Goal: Task Accomplishment & Management: Complete application form

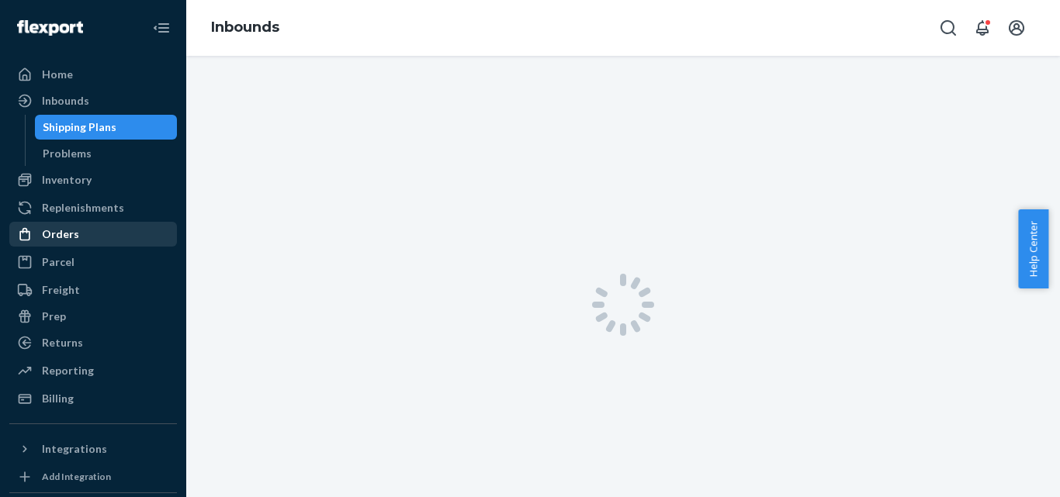
click at [72, 232] on div "Orders" at bounding box center [60, 234] width 37 height 16
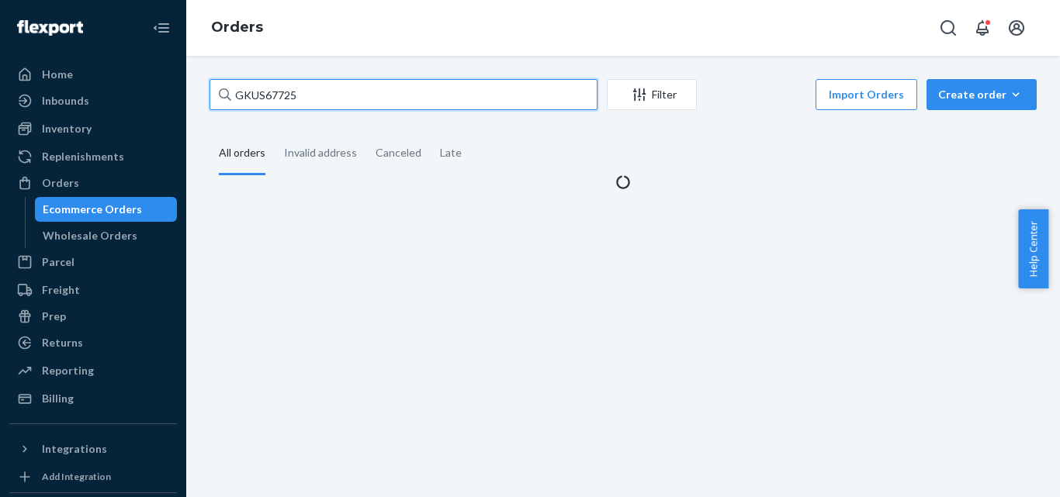
click at [268, 92] on input "GKUS67725" at bounding box center [403, 94] width 388 height 31
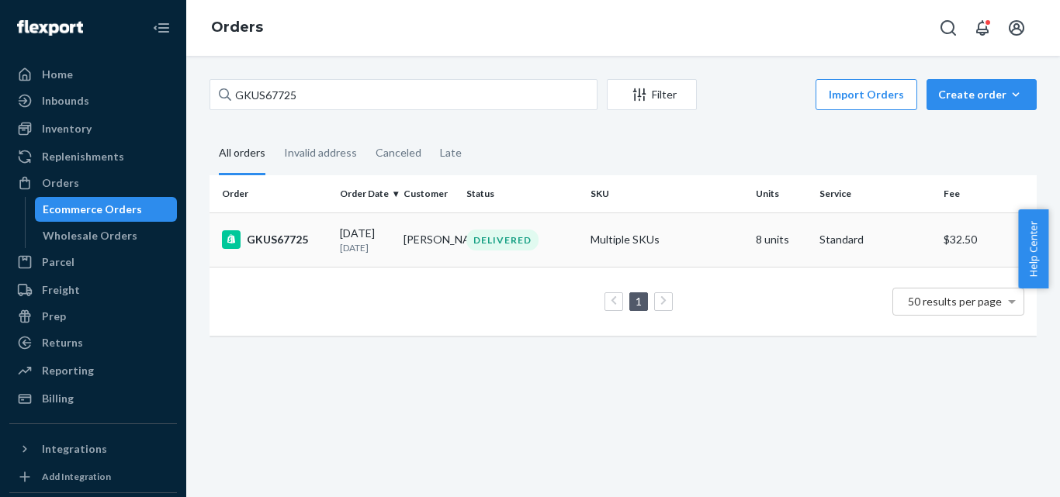
click at [611, 240] on td "Multiple SKUs" at bounding box center [666, 240] width 165 height 54
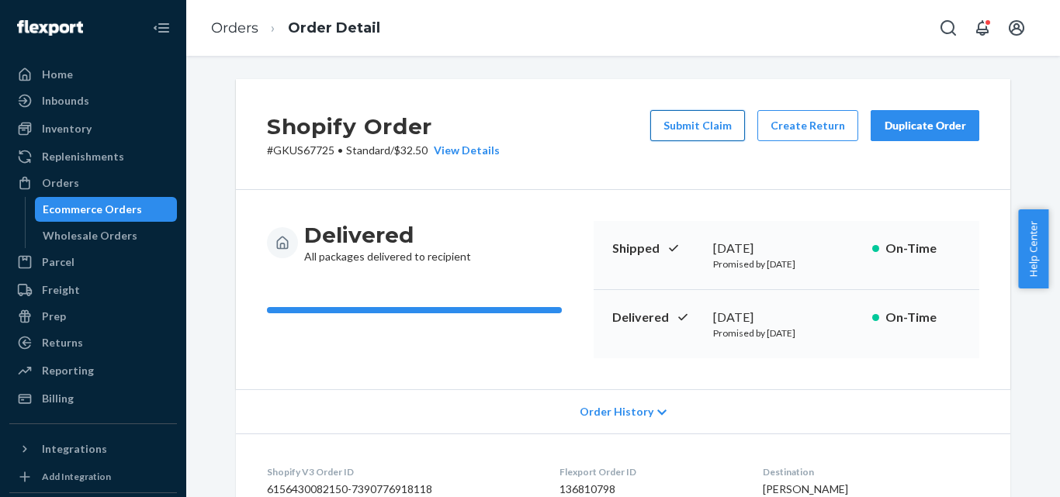
click at [697, 128] on button "Submit Claim" at bounding box center [697, 125] width 95 height 31
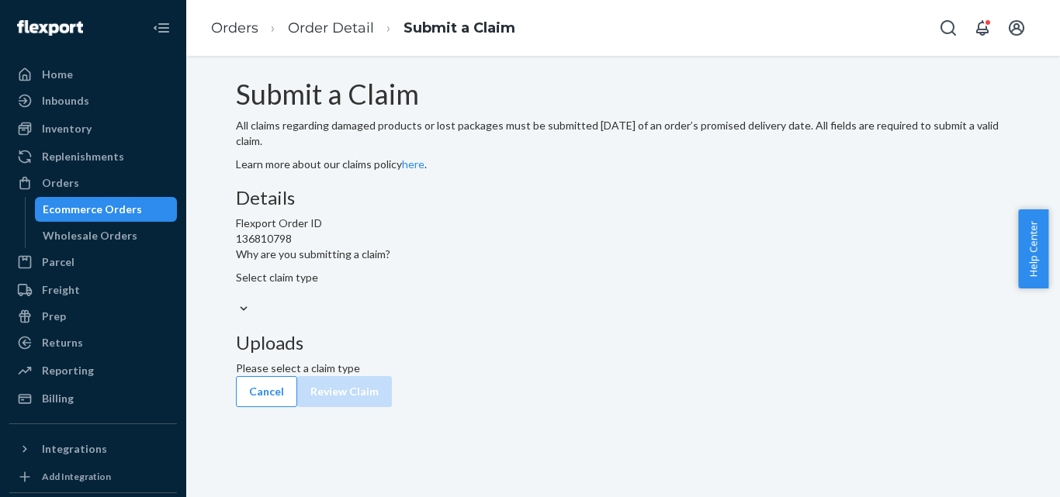
click at [761, 341] on div "Uploads Please select a claim type" at bounding box center [623, 354] width 774 height 43
click at [529, 317] on div at bounding box center [623, 309] width 774 height 16
click at [237, 301] on input "Why are you submitting a claim? Select claim type" at bounding box center [237, 293] width 2 height 16
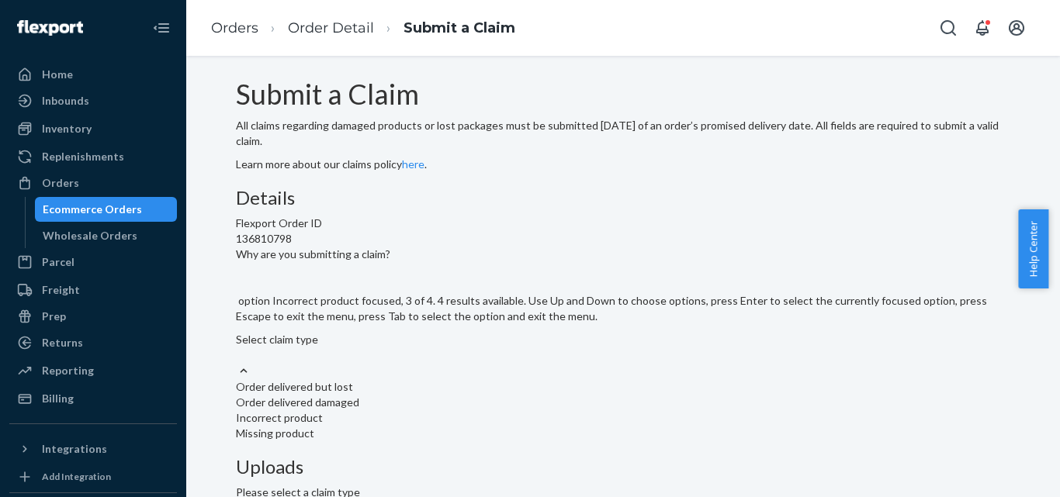
click at [444, 410] on div "Incorrect product" at bounding box center [623, 418] width 774 height 16
click at [237, 348] on input "Why are you submitting a claim? option Incorrect product focused, 3 of 4. 4 res…" at bounding box center [237, 356] width 2 height 16
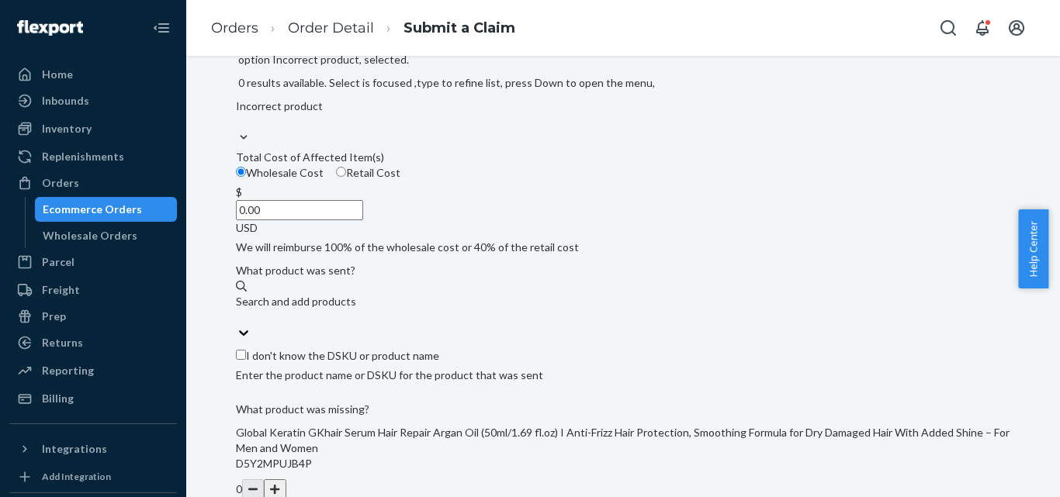
scroll to position [310, 0]
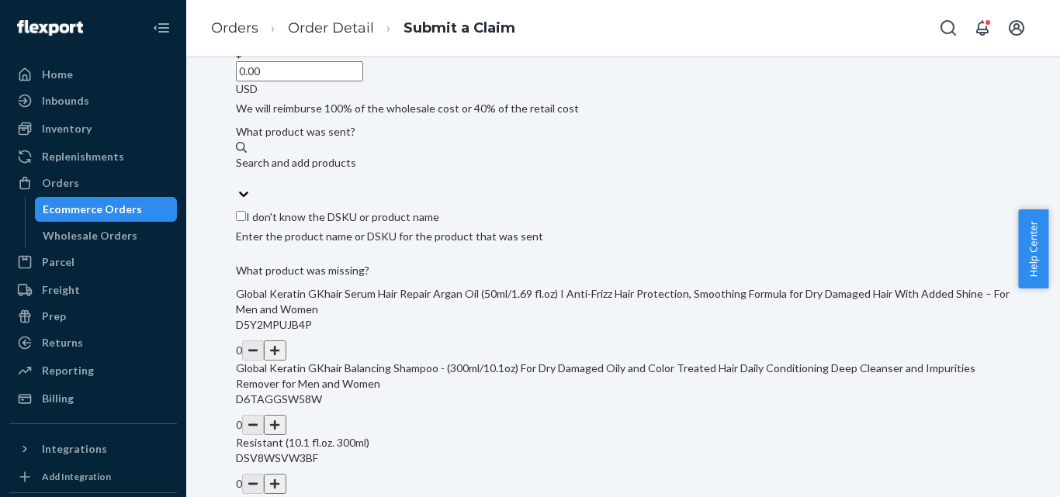
click at [246, 221] on input "I don't know the DSKU or product name" at bounding box center [241, 216] width 10 height 10
checkbox input "true"
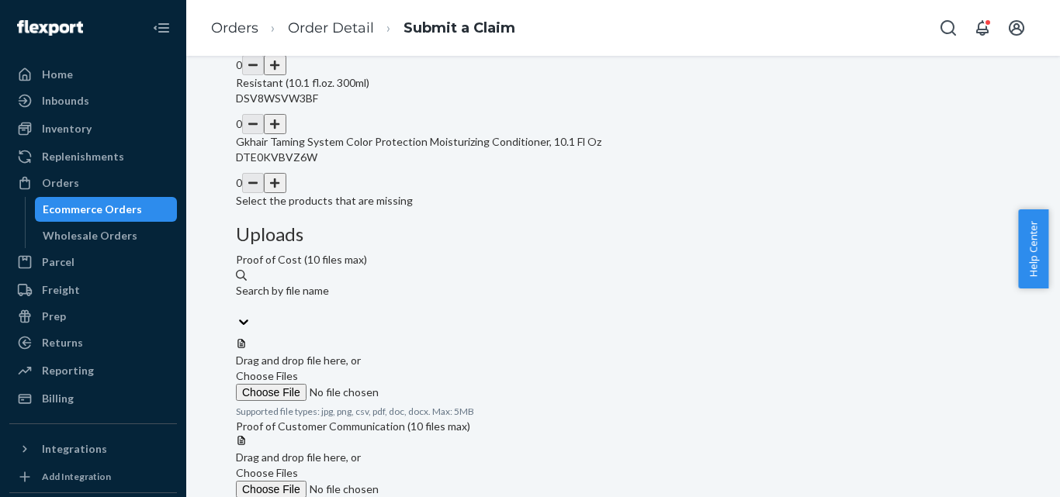
scroll to position [698, 0]
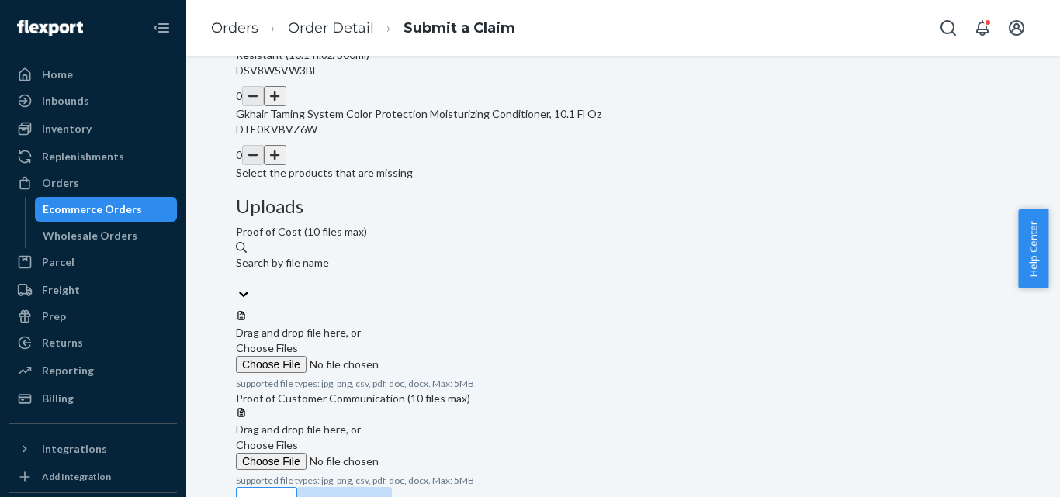
click at [285, 106] on button "button" at bounding box center [275, 96] width 22 height 20
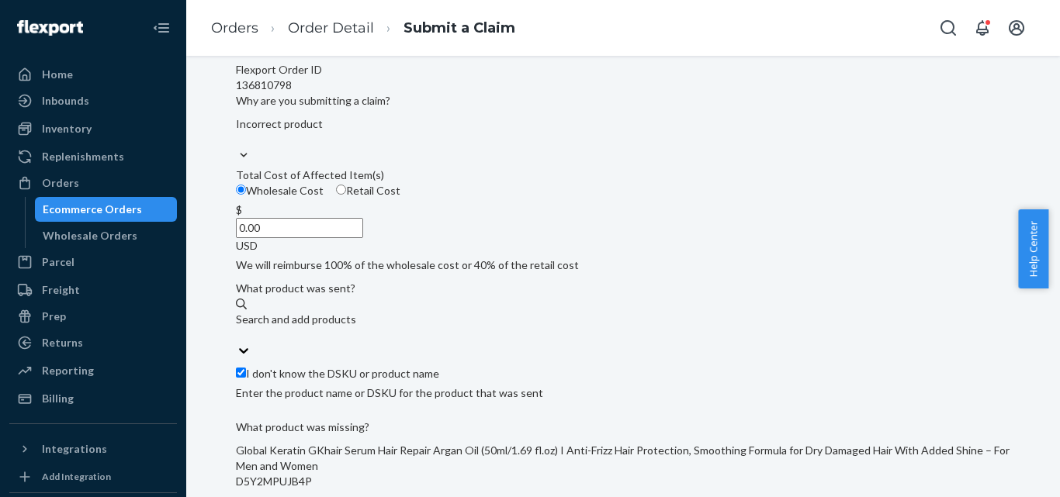
scroll to position [155, 0]
click at [346, 193] on input "Retail Cost" at bounding box center [341, 188] width 10 height 10
radio input "true"
radio input "false"
click at [363, 237] on input "0.00" at bounding box center [299, 226] width 127 height 20
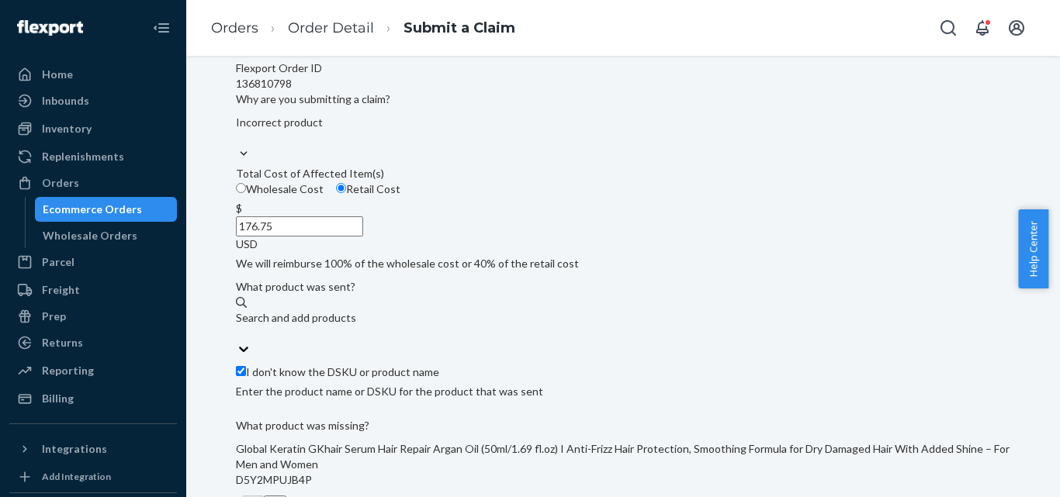
type input "176.75"
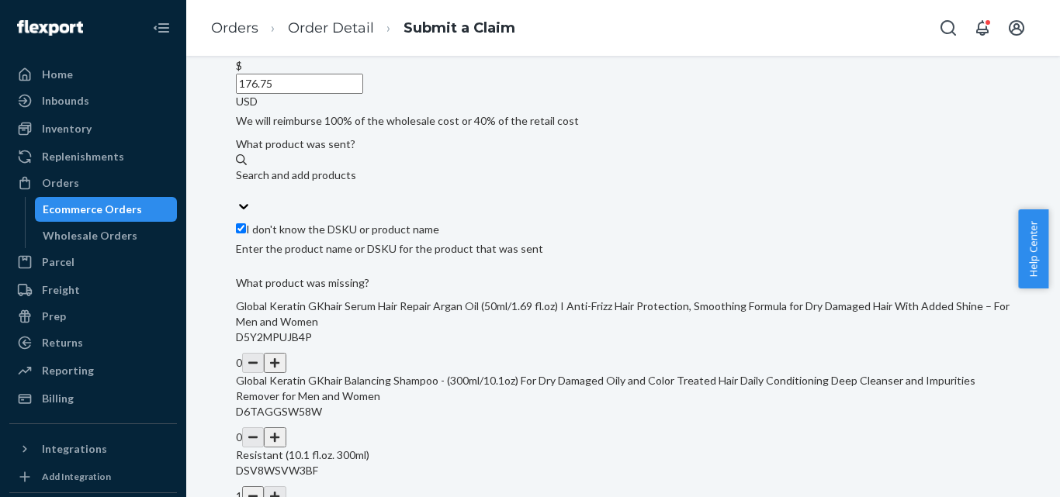
scroll to position [310, 0]
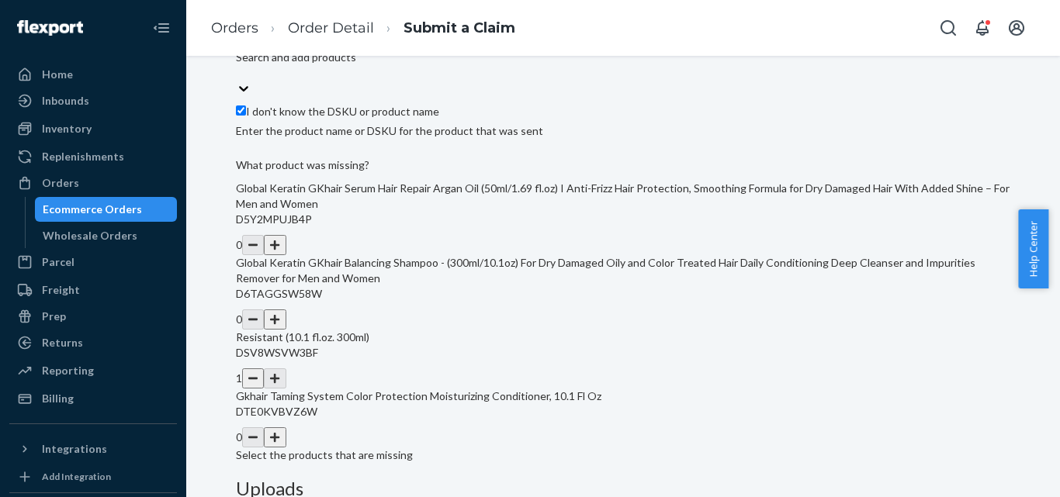
scroll to position [388, 0]
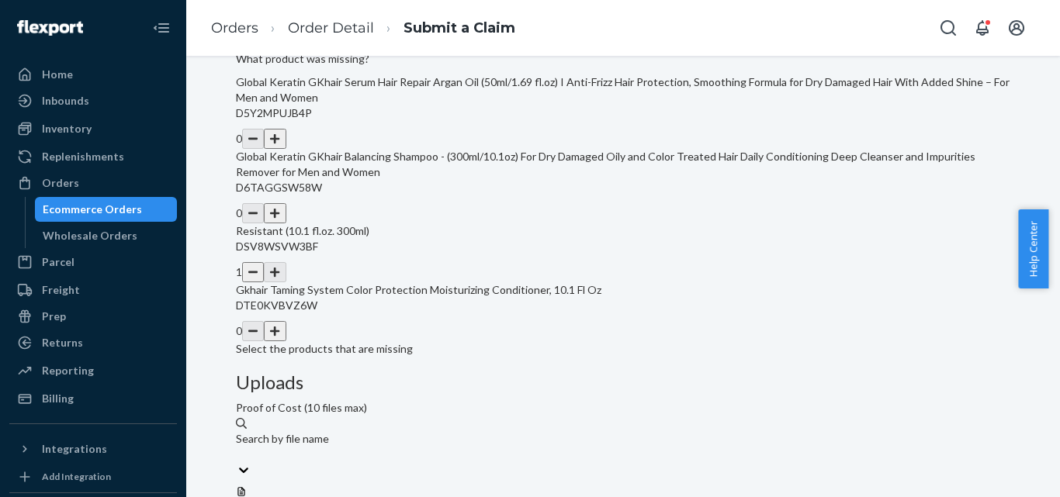
scroll to position [744, 0]
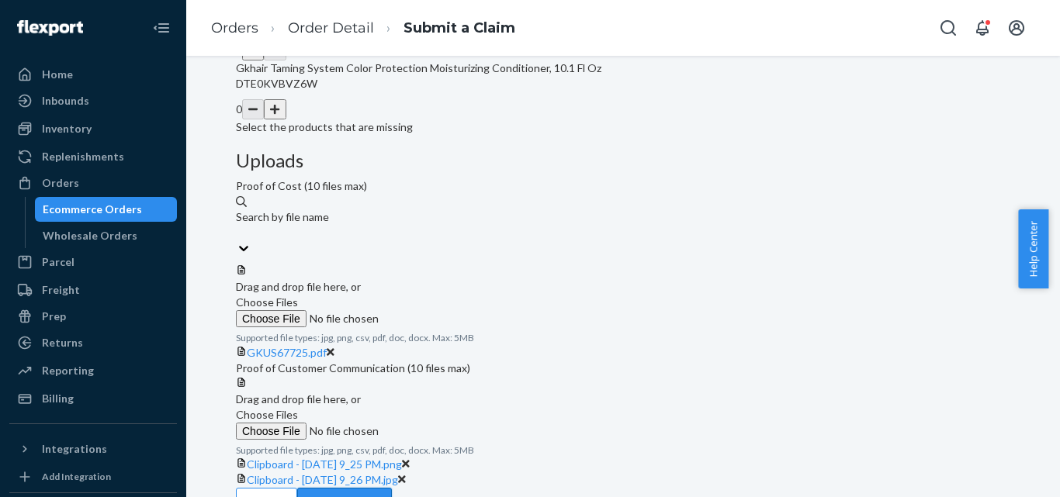
click at [392, 488] on button "Review Claim" at bounding box center [344, 503] width 95 height 31
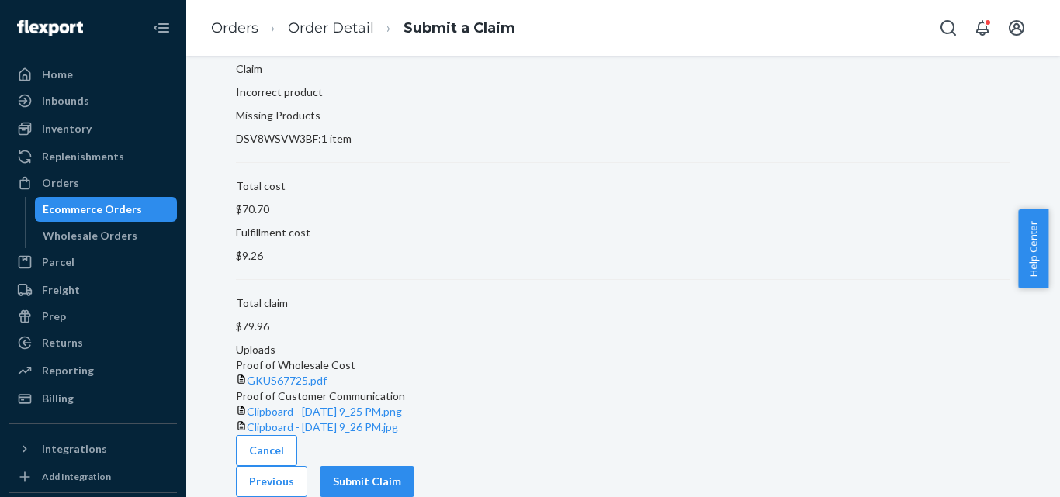
scroll to position [164, 0]
click at [414, 466] on button "Submit Claim" at bounding box center [367, 481] width 95 height 31
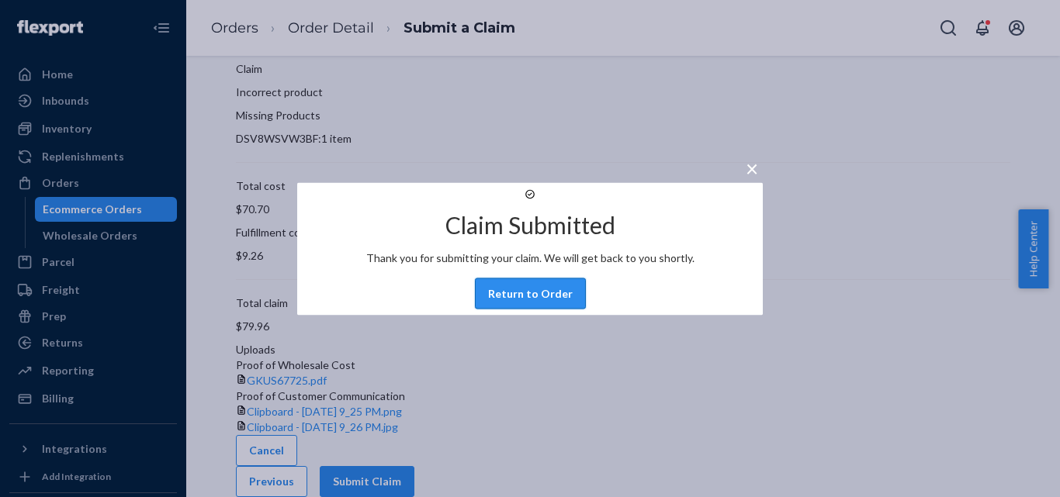
click at [532, 309] on button "Return to Order" at bounding box center [530, 293] width 111 height 31
